Goal: Task Accomplishment & Management: Use online tool/utility

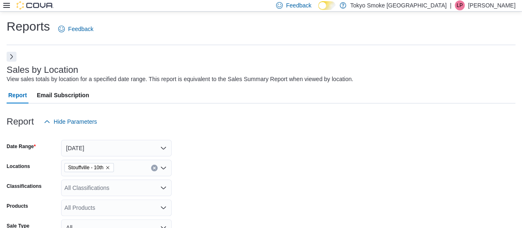
click at [10, 58] on button "Next" at bounding box center [12, 56] width 10 height 10
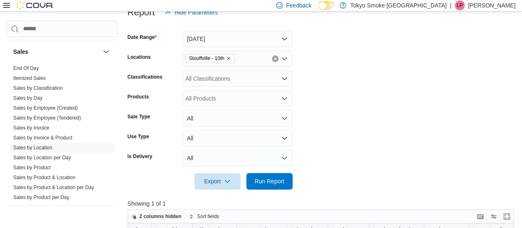
scroll to position [475, 0]
click at [64, 176] on link "Sales by Product & Location" at bounding box center [44, 176] width 62 height 6
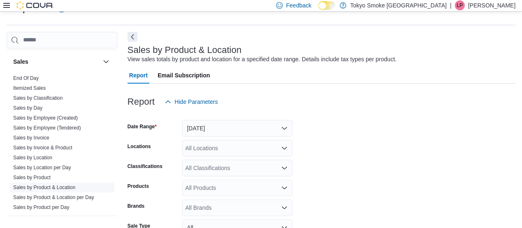
scroll to position [19, 0]
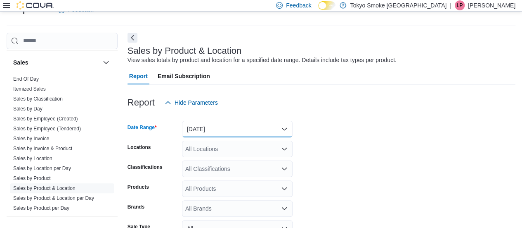
click at [207, 130] on button "[DATE]" at bounding box center [237, 129] width 111 height 17
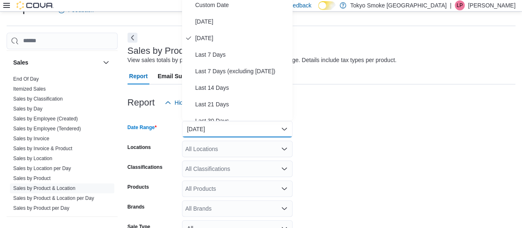
scroll to position [15, 0]
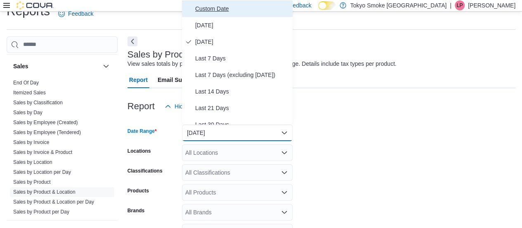
click at [214, 13] on span "Custom Date" at bounding box center [242, 9] width 94 height 10
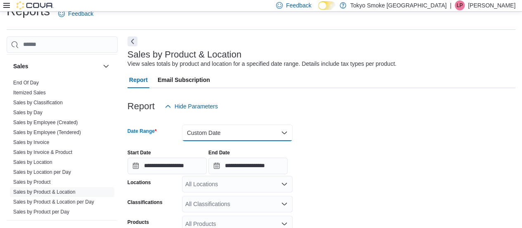
click at [235, 128] on button "Custom Date" at bounding box center [237, 132] width 111 height 17
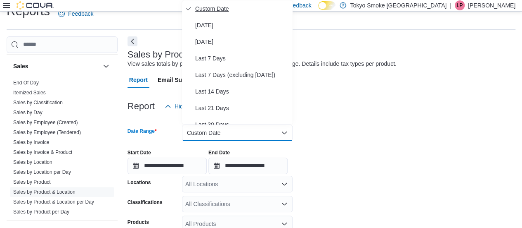
click at [216, 16] on button "Custom Date" at bounding box center [237, 8] width 111 height 17
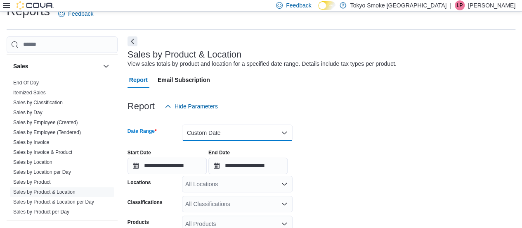
click at [202, 136] on button "Custom Date" at bounding box center [237, 132] width 111 height 17
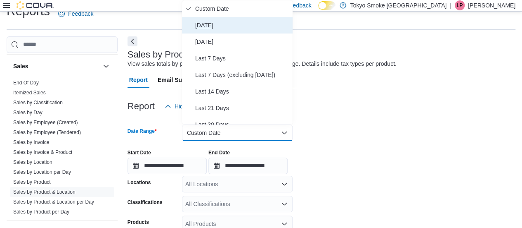
click at [215, 26] on span "[DATE]" at bounding box center [242, 25] width 94 height 10
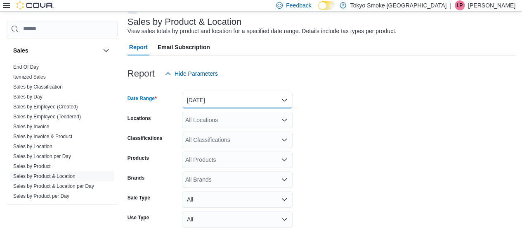
scroll to position [48, 0]
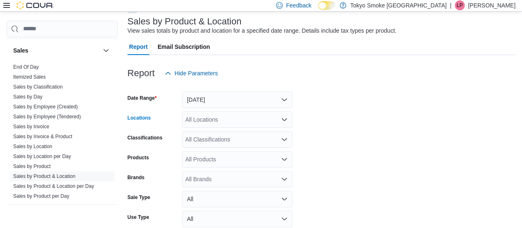
click at [265, 121] on div "All Locations" at bounding box center [237, 119] width 111 height 17
type input "****"
click at [499, 119] on form "Date Range [DATE] Locations [GEOGRAPHIC_DATA] - 10th Classifications All Classi…" at bounding box center [322, 175] width 388 height 188
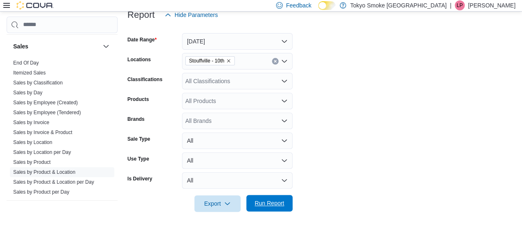
click at [257, 199] on span "Run Report" at bounding box center [270, 203] width 30 height 8
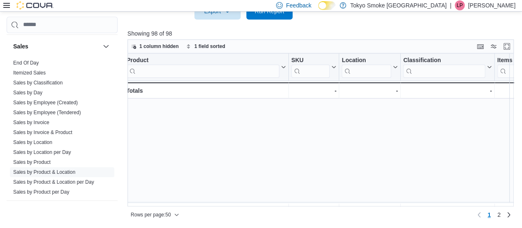
scroll to position [283, 4]
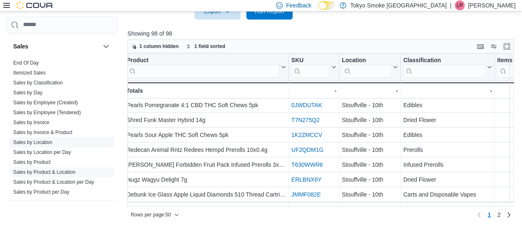
click at [38, 139] on link "Sales by Location" at bounding box center [32, 142] width 39 height 6
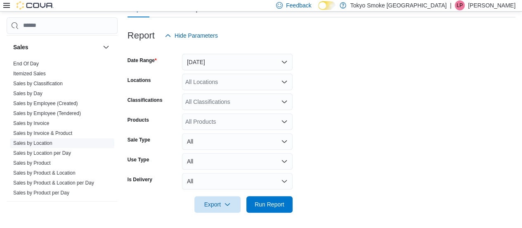
scroll to position [19, 0]
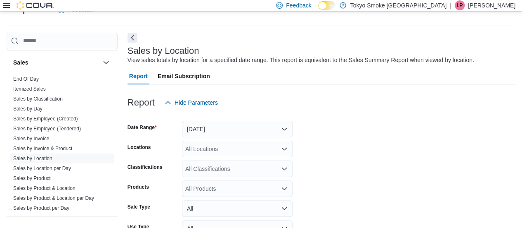
click at [211, 119] on div at bounding box center [322, 116] width 388 height 10
click at [282, 127] on button "[DATE]" at bounding box center [237, 129] width 111 height 17
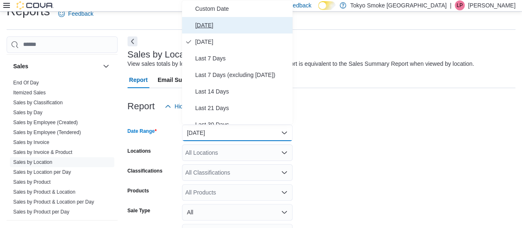
click at [220, 20] on span "[DATE]" at bounding box center [242, 25] width 94 height 10
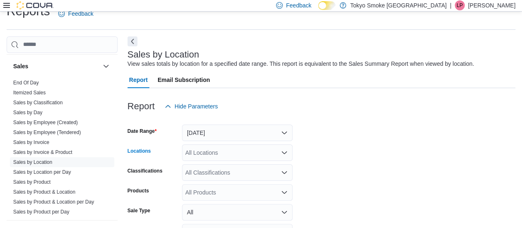
click at [272, 149] on div "All Locations" at bounding box center [237, 152] width 111 height 17
type input "****"
click at [250, 136] on div "Stouffville - 10th" at bounding box center [237, 137] width 101 height 8
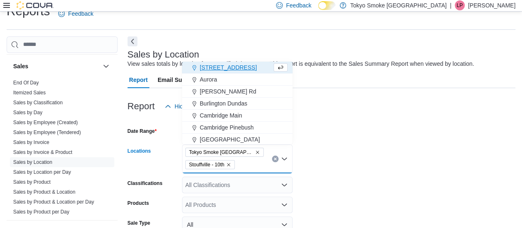
click at [255, 150] on icon "Remove Tokyo Smoke Ontario from selection in this group" at bounding box center [257, 151] width 5 height 5
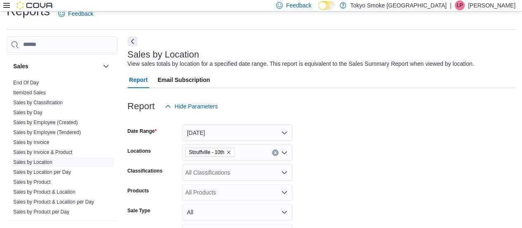
click at [406, 135] on form "Date Range [DATE] Locations [GEOGRAPHIC_DATA] - 10th Classifications All Classi…" at bounding box center [322, 198] width 388 height 168
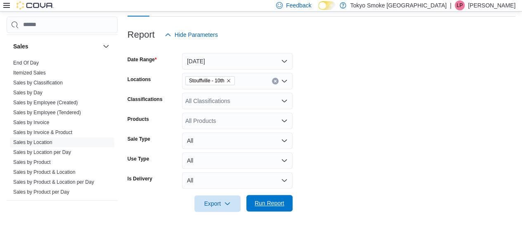
click at [273, 199] on span "Run Report" at bounding box center [270, 203] width 30 height 8
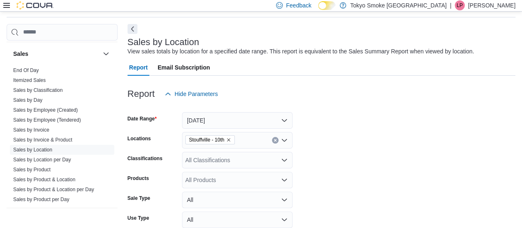
scroll to position [28, 0]
click at [36, 128] on link "Sales by Invoice" at bounding box center [31, 129] width 36 height 6
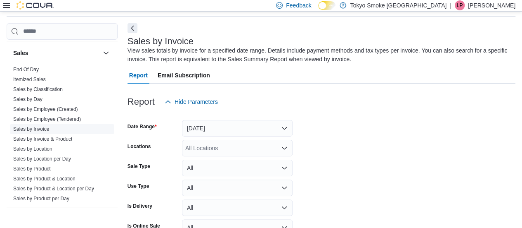
scroll to position [28, 0]
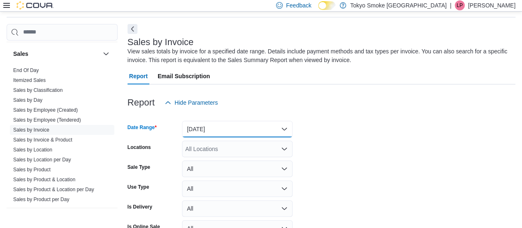
click at [263, 133] on button "[DATE]" at bounding box center [237, 129] width 111 height 17
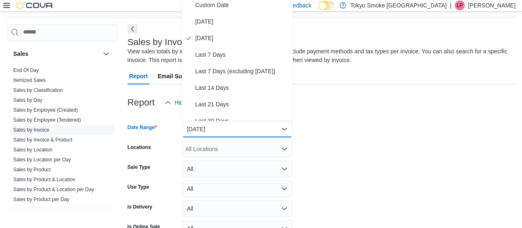
scroll to position [24, 0]
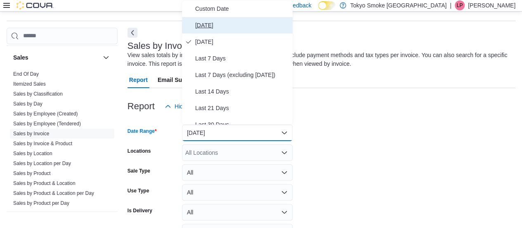
click at [213, 21] on span "[DATE]" at bounding box center [242, 25] width 94 height 10
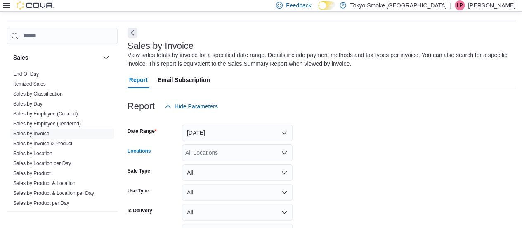
click at [237, 157] on div "All Locations" at bounding box center [237, 152] width 111 height 17
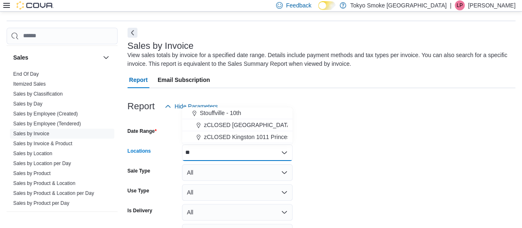
type input "***"
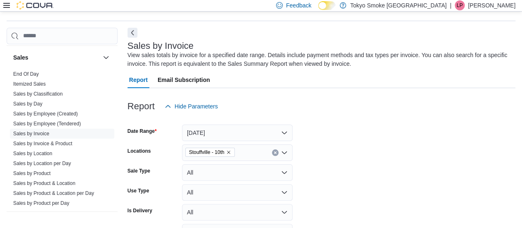
click at [431, 121] on div at bounding box center [322, 119] width 388 height 10
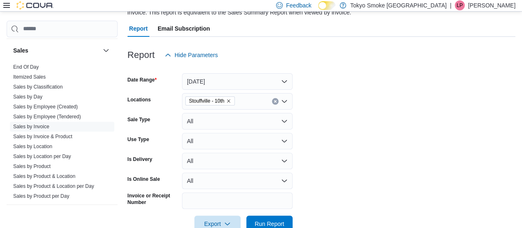
scroll to position [95, 0]
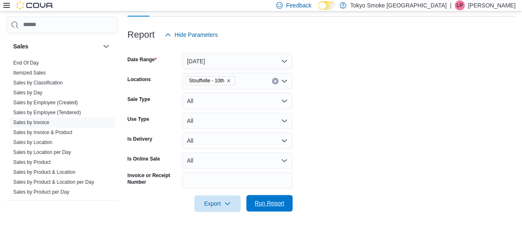
click at [262, 209] on span "Run Report" at bounding box center [269, 202] width 36 height 17
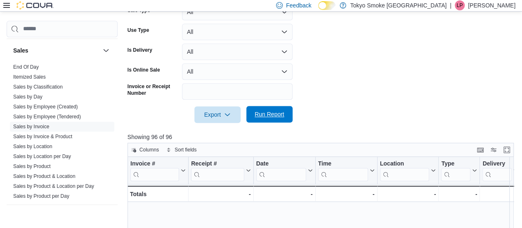
scroll to position [78, 0]
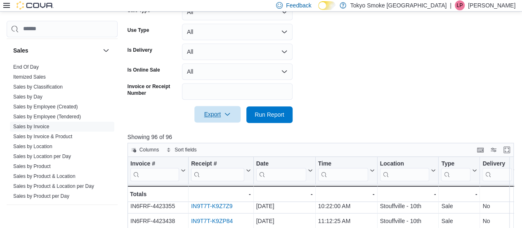
click at [213, 107] on span "Export" at bounding box center [217, 114] width 36 height 17
click at [342, 108] on form "Date Range [DATE] Locations [GEOGRAPHIC_DATA] - 10th Sale Type All Use Type All…" at bounding box center [322, 38] width 388 height 168
click at [230, 113] on icon "button" at bounding box center [227, 114] width 7 height 7
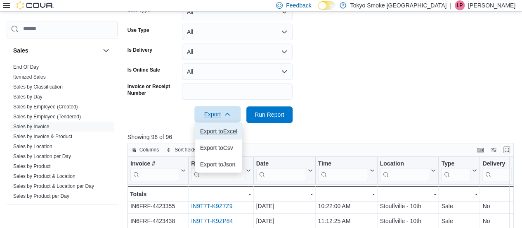
click at [224, 126] on button "Export to Excel" at bounding box center [218, 131] width 47 height 17
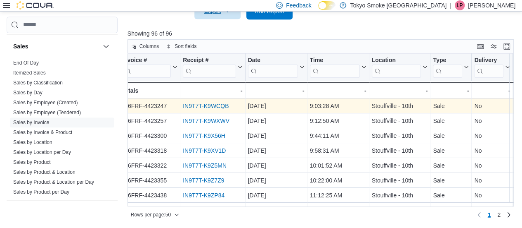
scroll to position [0, 0]
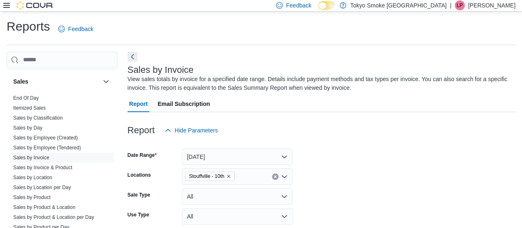
click at [371, 134] on div "Report Hide Parameters" at bounding box center [322, 130] width 388 height 17
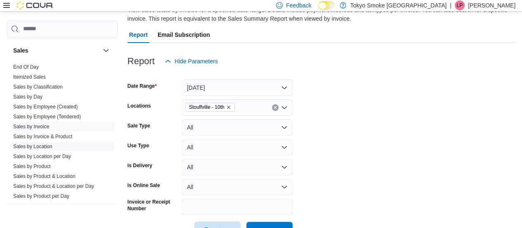
click at [39, 144] on link "Sales by Location" at bounding box center [32, 146] width 39 height 6
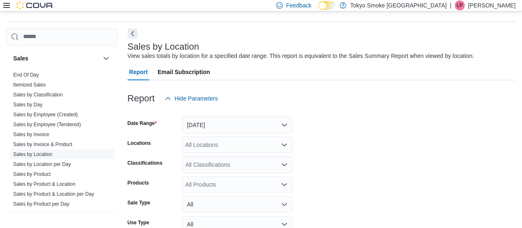
scroll to position [19, 0]
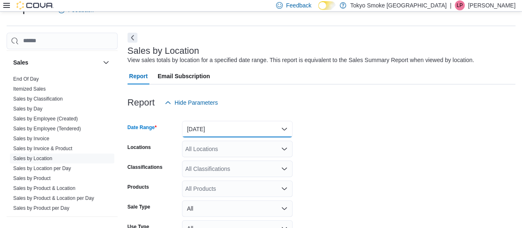
click at [236, 126] on button "[DATE]" at bounding box center [237, 129] width 111 height 17
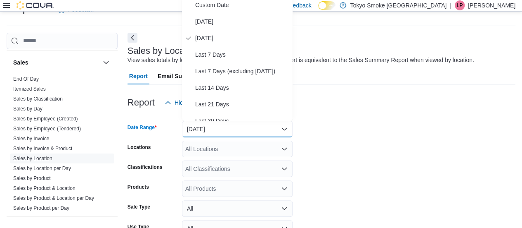
scroll to position [15, 0]
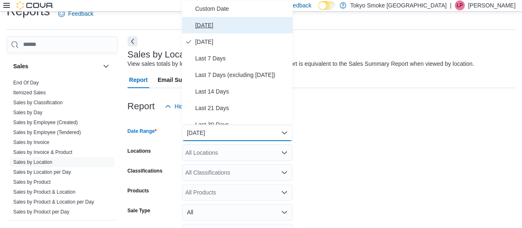
click at [223, 24] on span "[DATE]" at bounding box center [242, 25] width 94 height 10
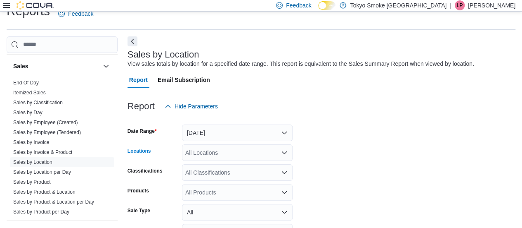
click at [243, 160] on div "All Locations" at bounding box center [237, 152] width 111 height 17
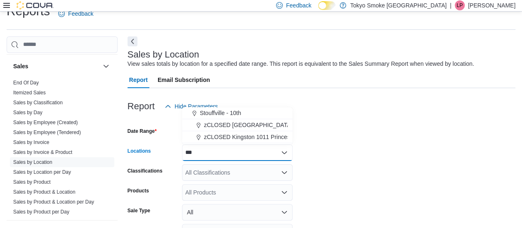
type input "****"
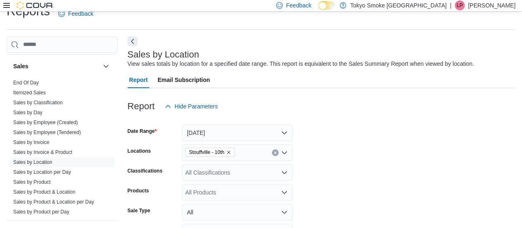
click at [421, 153] on form "Date Range [DATE] Locations [GEOGRAPHIC_DATA] - 10th Classifications All Classi…" at bounding box center [322, 198] width 388 height 168
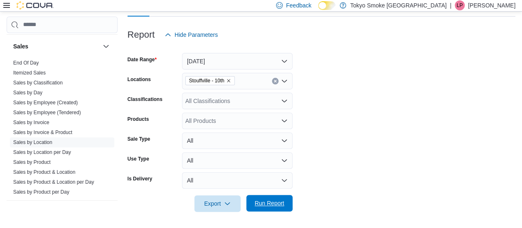
click at [277, 209] on span "Run Report" at bounding box center [269, 202] width 36 height 17
